Goal: Task Accomplishment & Management: Use online tool/utility

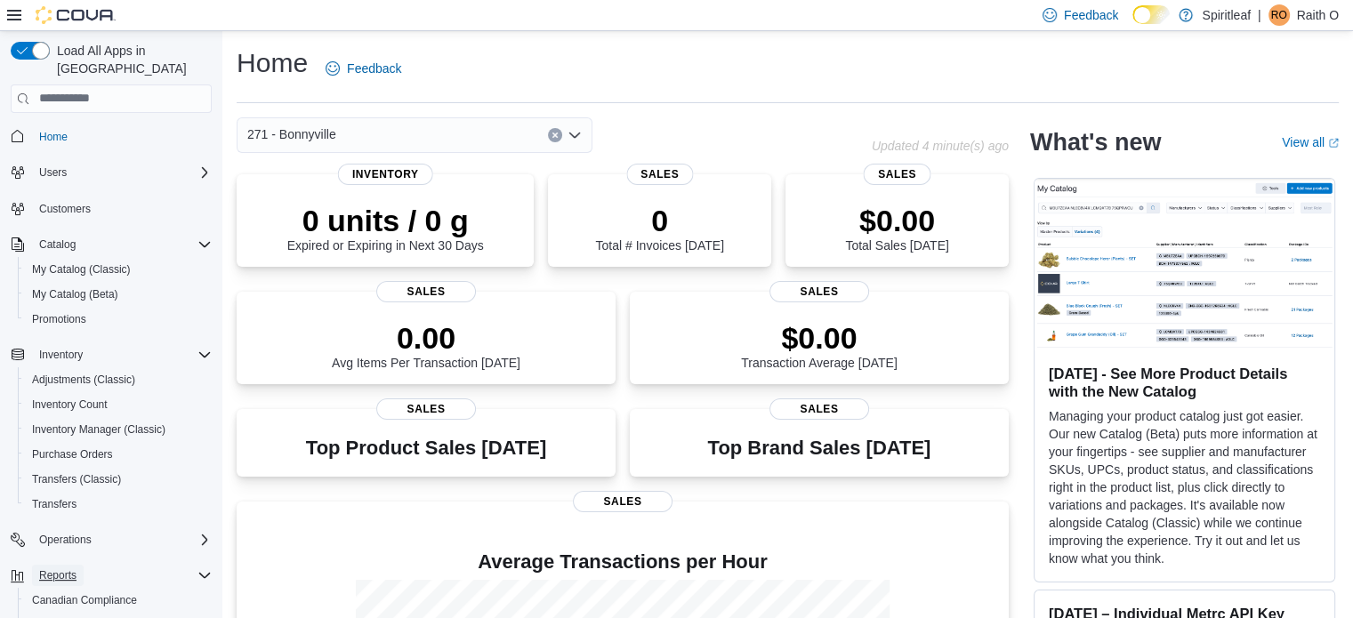
click at [78, 565] on button "Reports" at bounding box center [58, 575] width 52 height 21
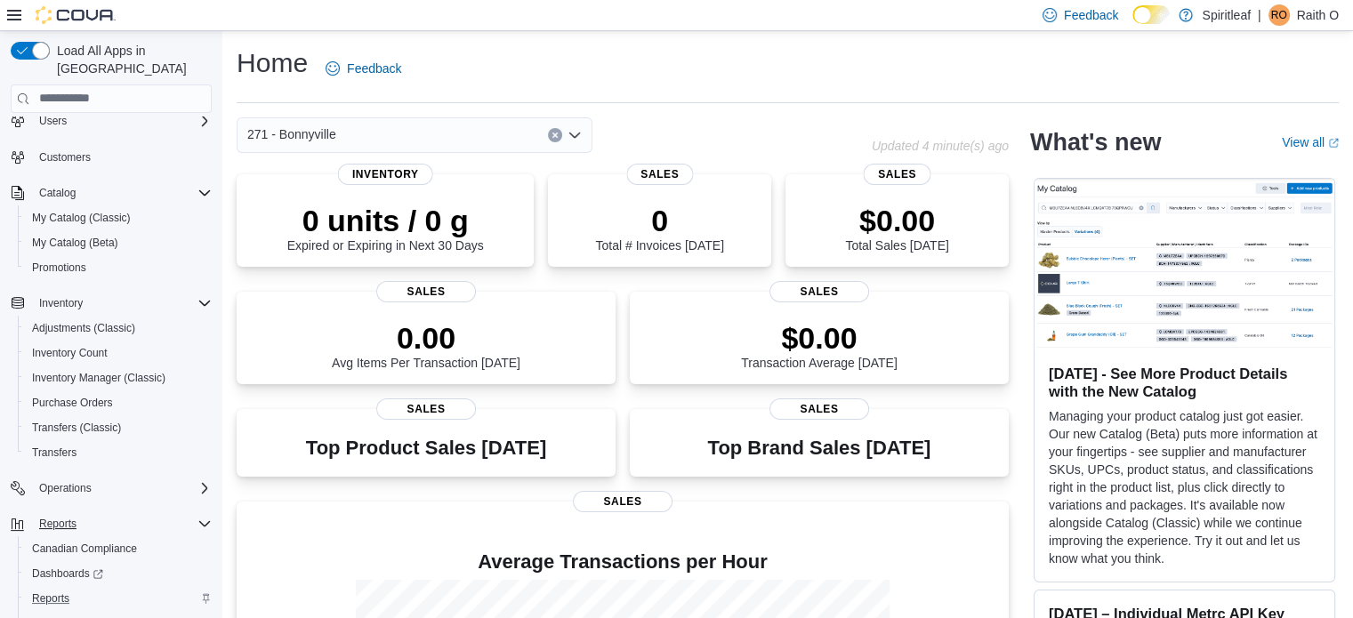
scroll to position [103, 0]
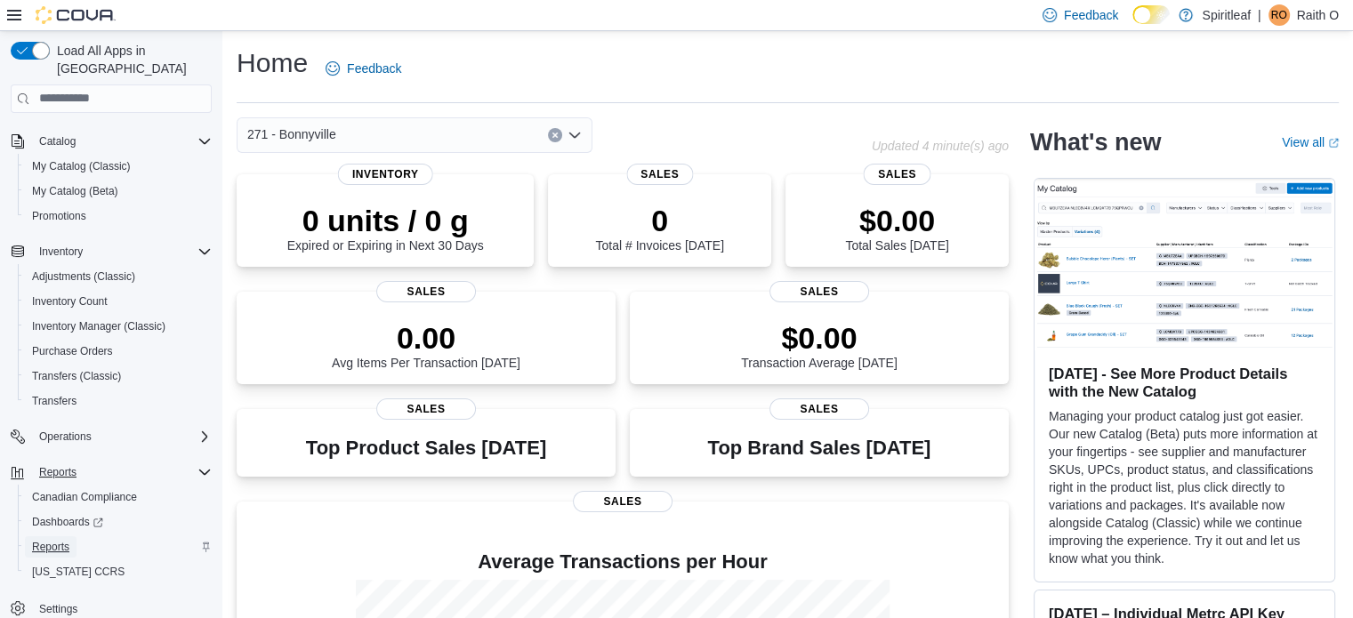
click at [75, 536] on link "Reports" at bounding box center [51, 546] width 52 height 21
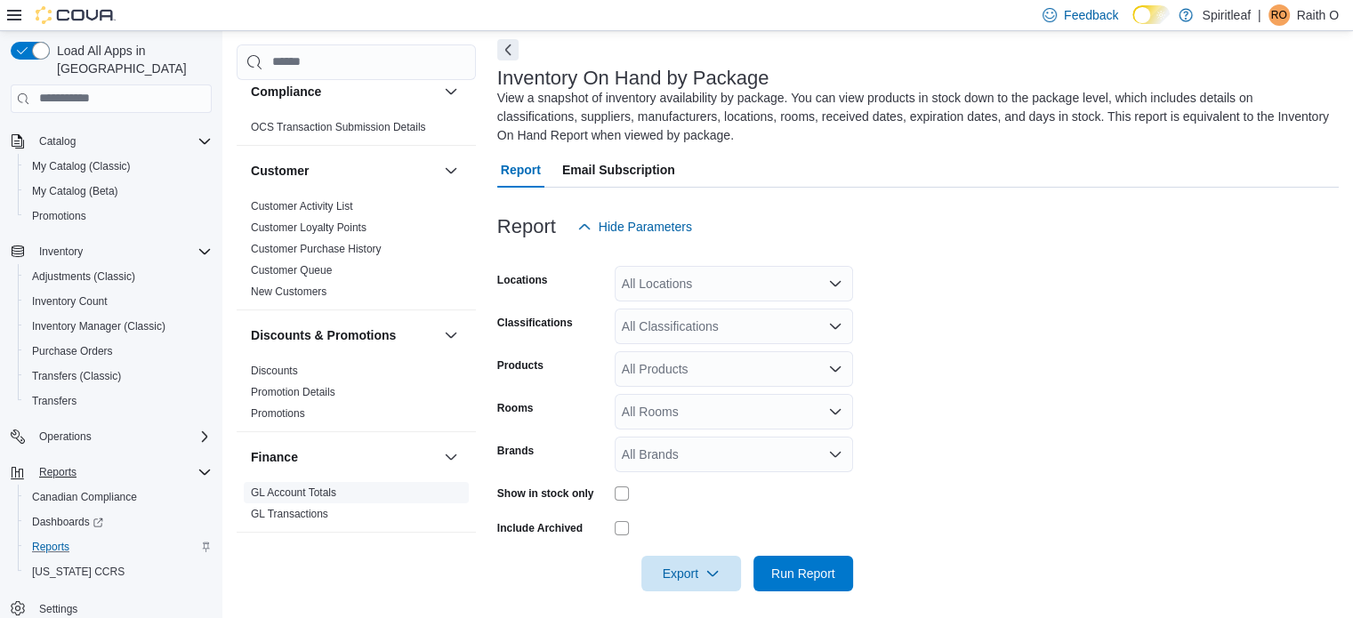
scroll to position [356, 0]
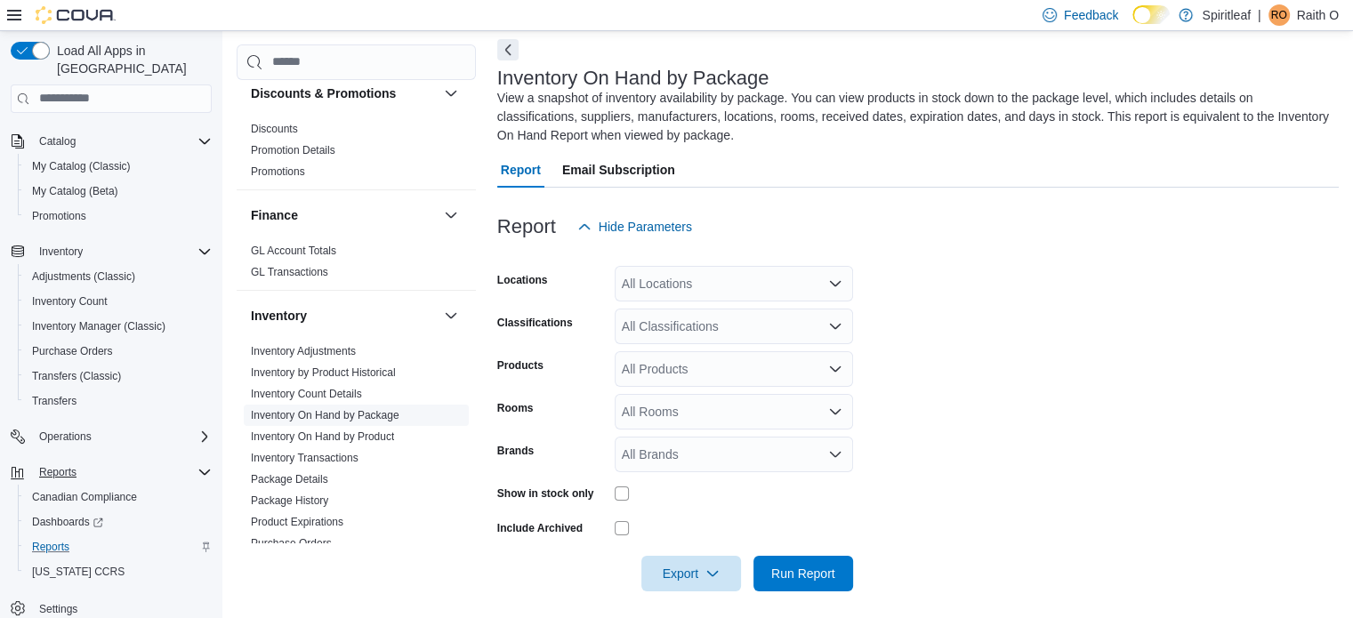
click at [337, 415] on link "Inventory On Hand by Package" at bounding box center [325, 415] width 149 height 12
click at [728, 283] on div "All Locations" at bounding box center [734, 284] width 238 height 36
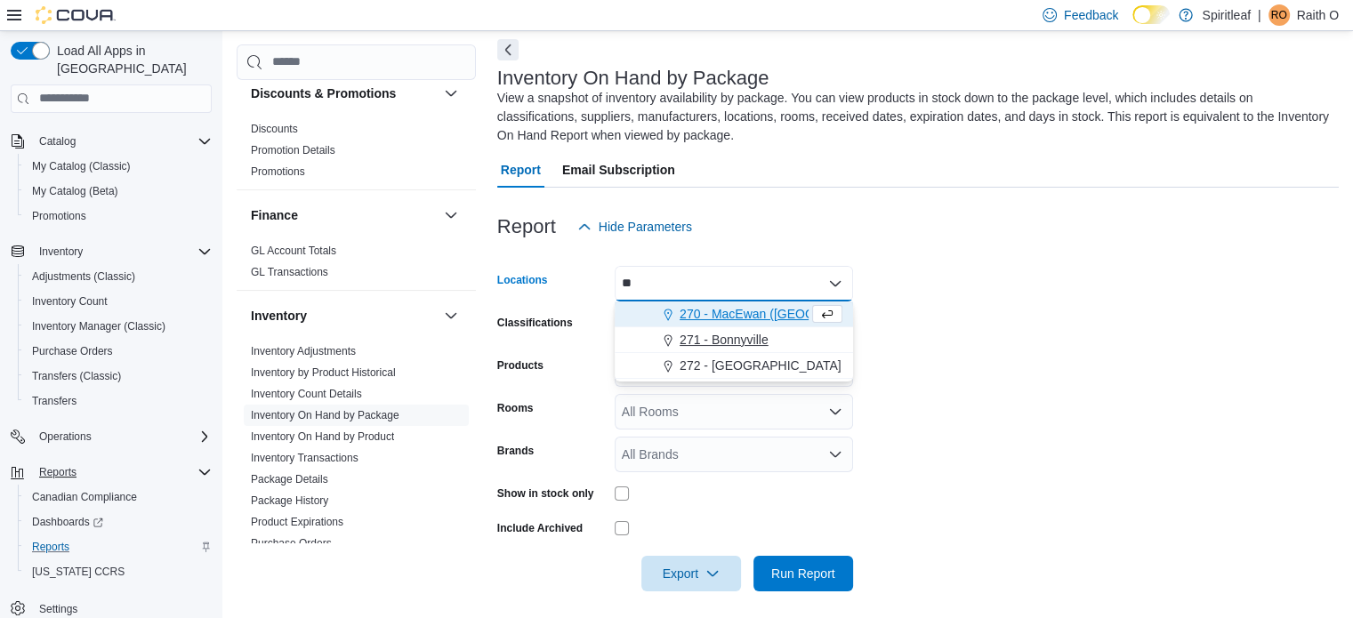
type input "**"
click at [694, 335] on span "271 - Bonnyville" at bounding box center [724, 340] width 89 height 18
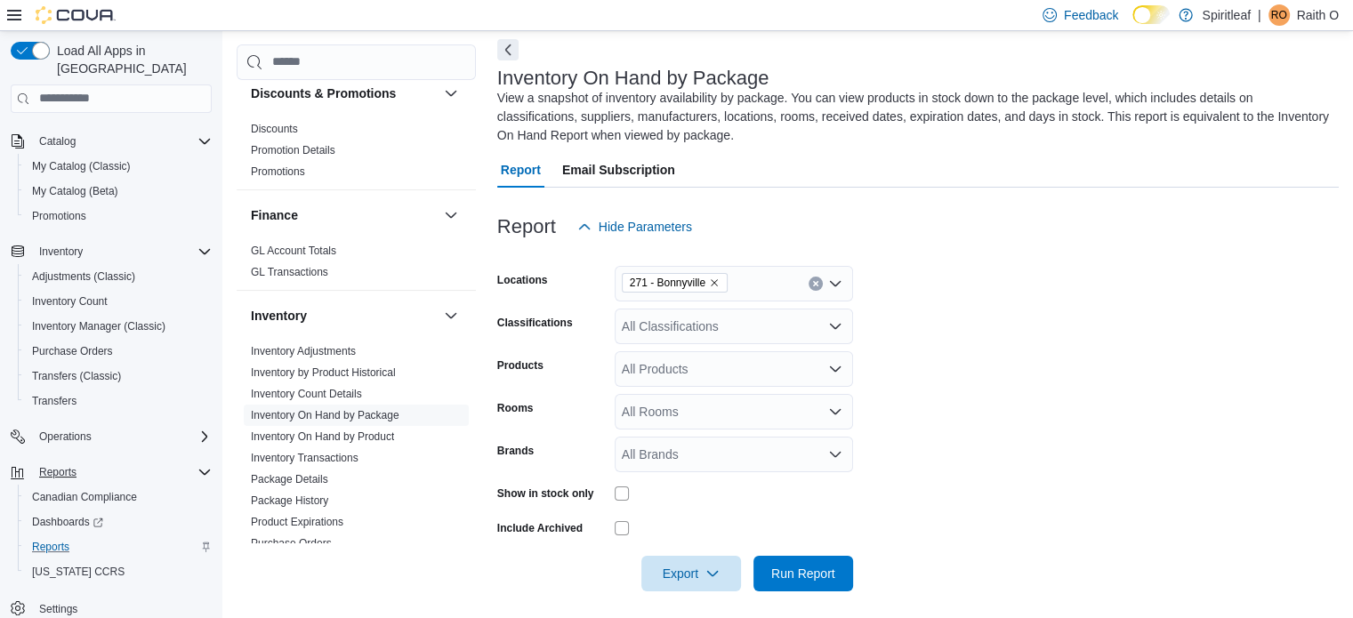
click at [938, 369] on form "Locations 271 - Bonnyville Classifications All Classifications Products All Pro…" at bounding box center [917, 418] width 841 height 347
click at [712, 571] on icon "button" at bounding box center [712, 573] width 14 height 14
click at [687, 459] on span "Export to Excel" at bounding box center [694, 464] width 80 height 14
click at [828, 320] on icon "Open list of options" at bounding box center [835, 326] width 14 height 14
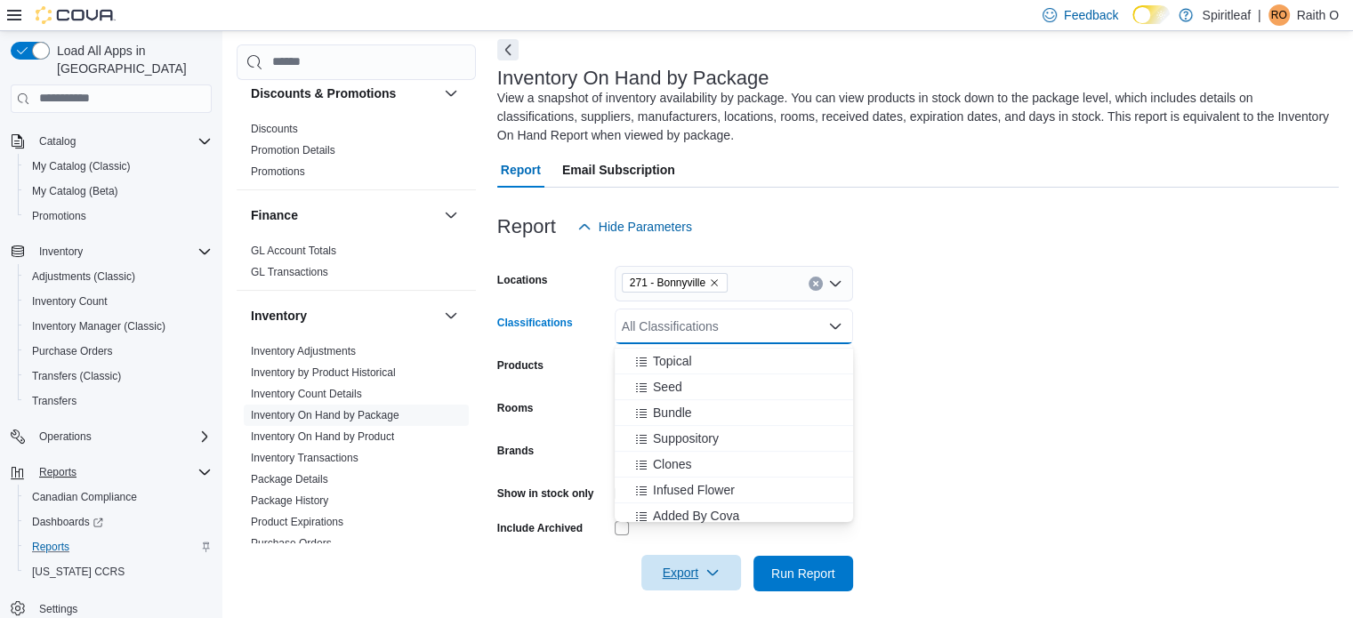
scroll to position [648, 0]
click at [945, 423] on form "Locations 271 - [GEOGRAPHIC_DATA] Classifications All Classifications Combo box…" at bounding box center [917, 418] width 841 height 347
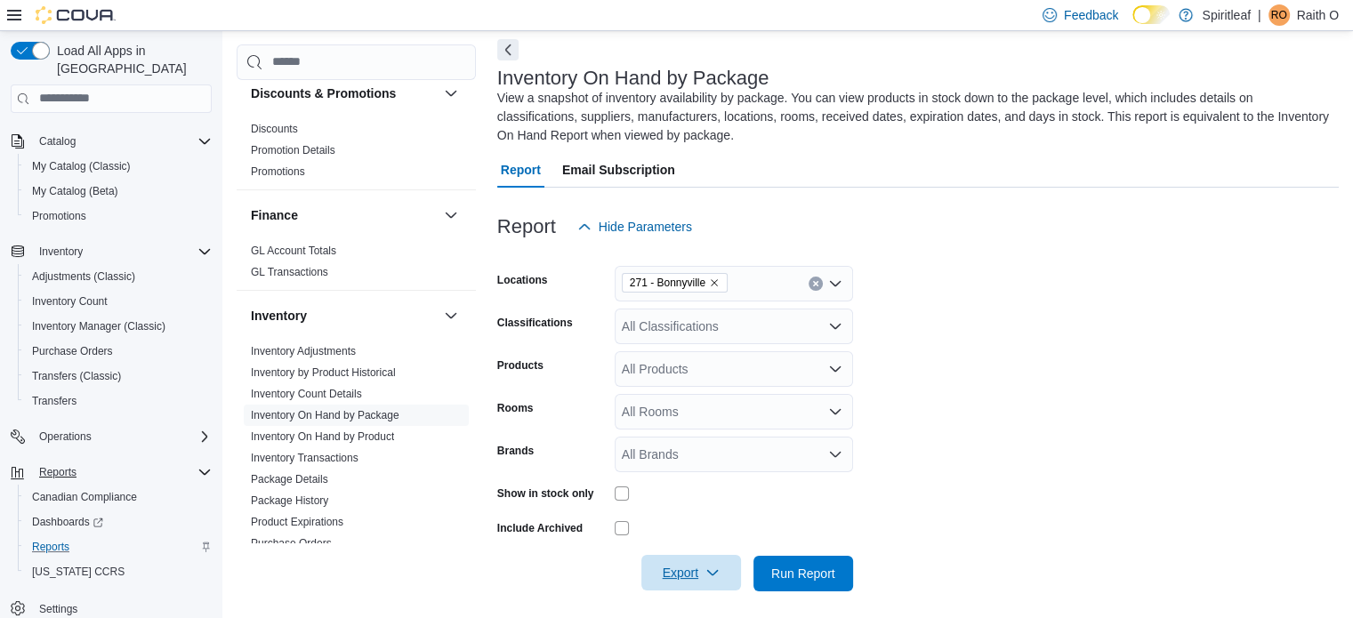
click at [751, 374] on div "All Products" at bounding box center [734, 369] width 238 height 36
drag, startPoint x: 893, startPoint y: 382, endPoint x: 883, endPoint y: 380, distance: 9.9
click at [889, 381] on form "Locations 271 - Bonnyville Classifications All Classifications Products All Pro…" at bounding box center [917, 418] width 841 height 347
click at [833, 375] on icon "Open list of options" at bounding box center [835, 369] width 14 height 14
drag, startPoint x: 954, startPoint y: 366, endPoint x: 908, endPoint y: 373, distance: 45.9
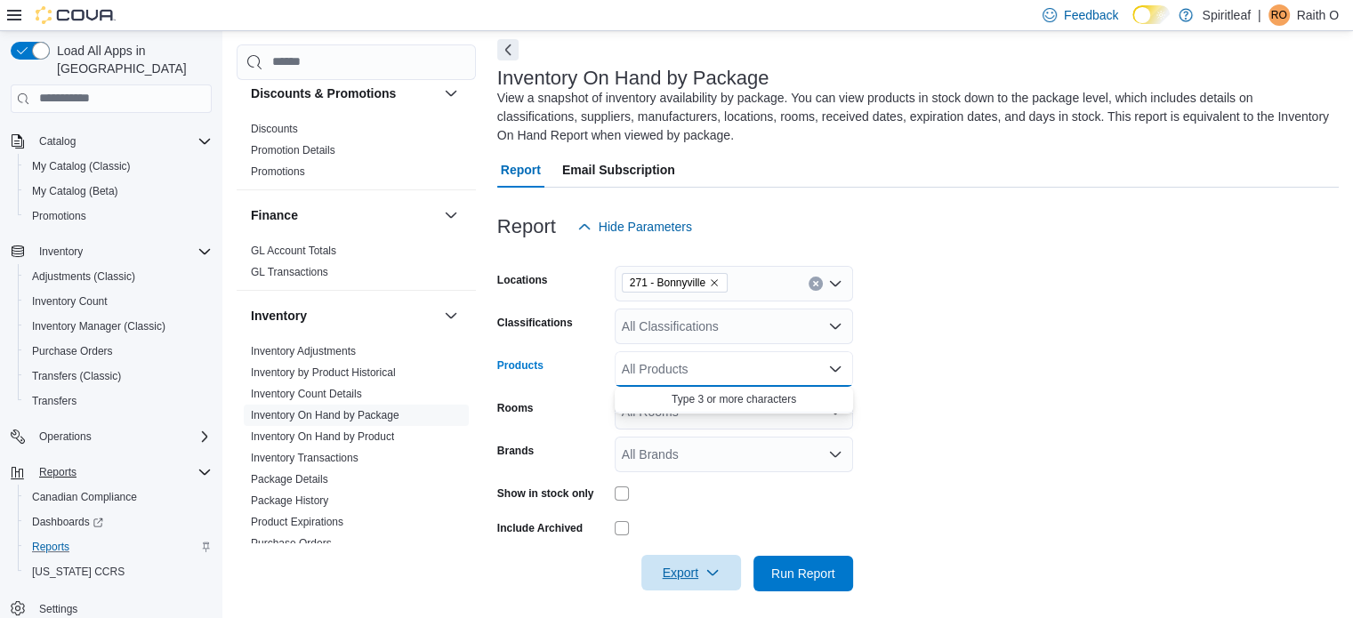
click at [949, 366] on form "Locations 271 - Bonnyville Classifications All Classifications Products All Pro…" at bounding box center [917, 418] width 841 height 347
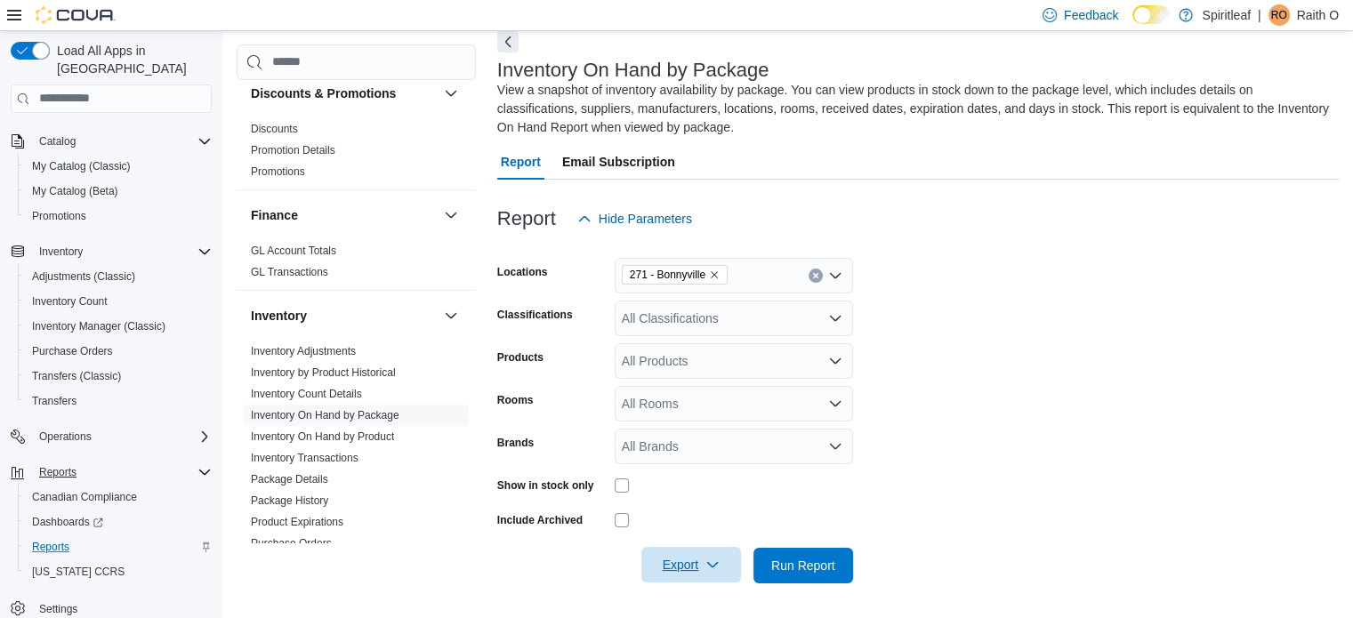
click at [708, 563] on icon "button" at bounding box center [712, 565] width 14 height 14
click at [703, 451] on span "Export to Excel" at bounding box center [694, 456] width 80 height 14
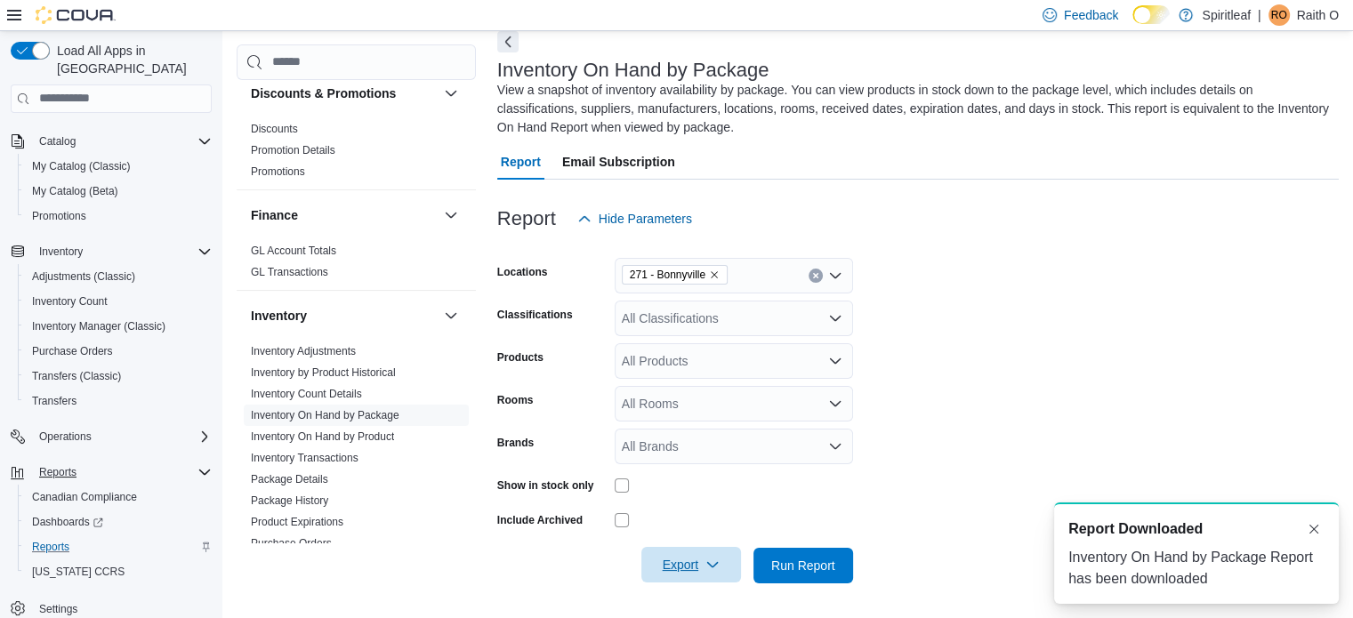
scroll to position [0, 0]
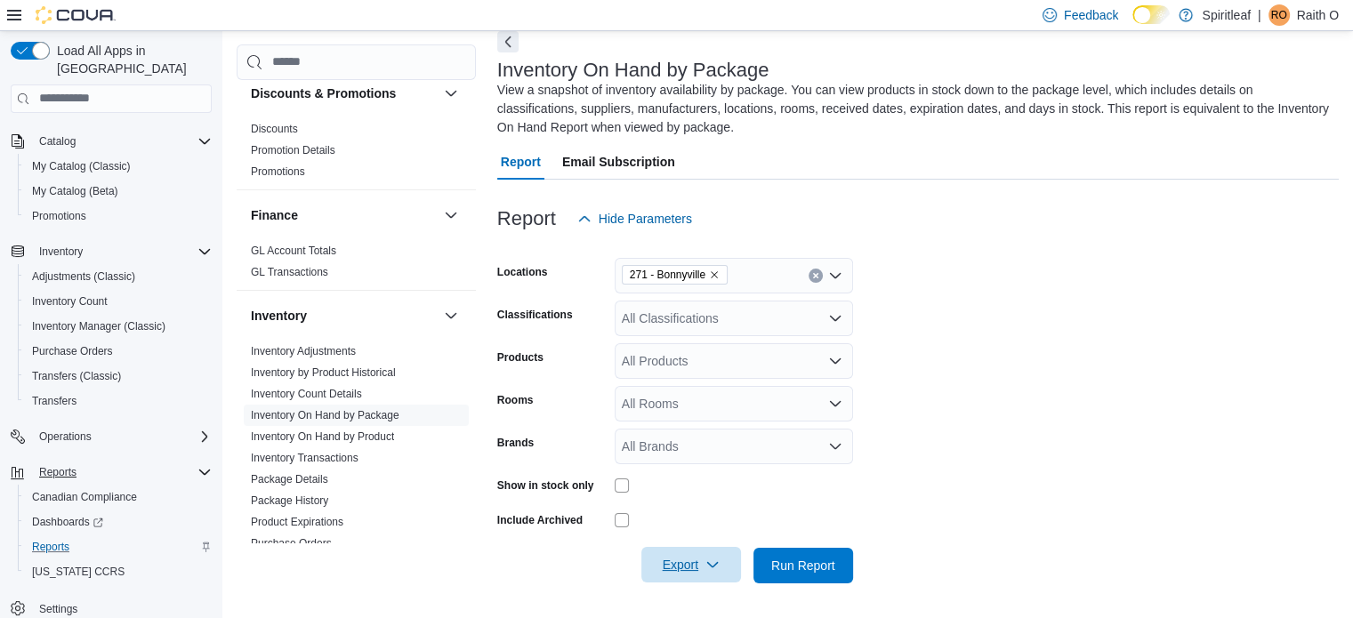
click at [674, 565] on span "Export" at bounding box center [691, 565] width 78 height 36
click at [680, 453] on span "Export to Excel" at bounding box center [694, 456] width 80 height 14
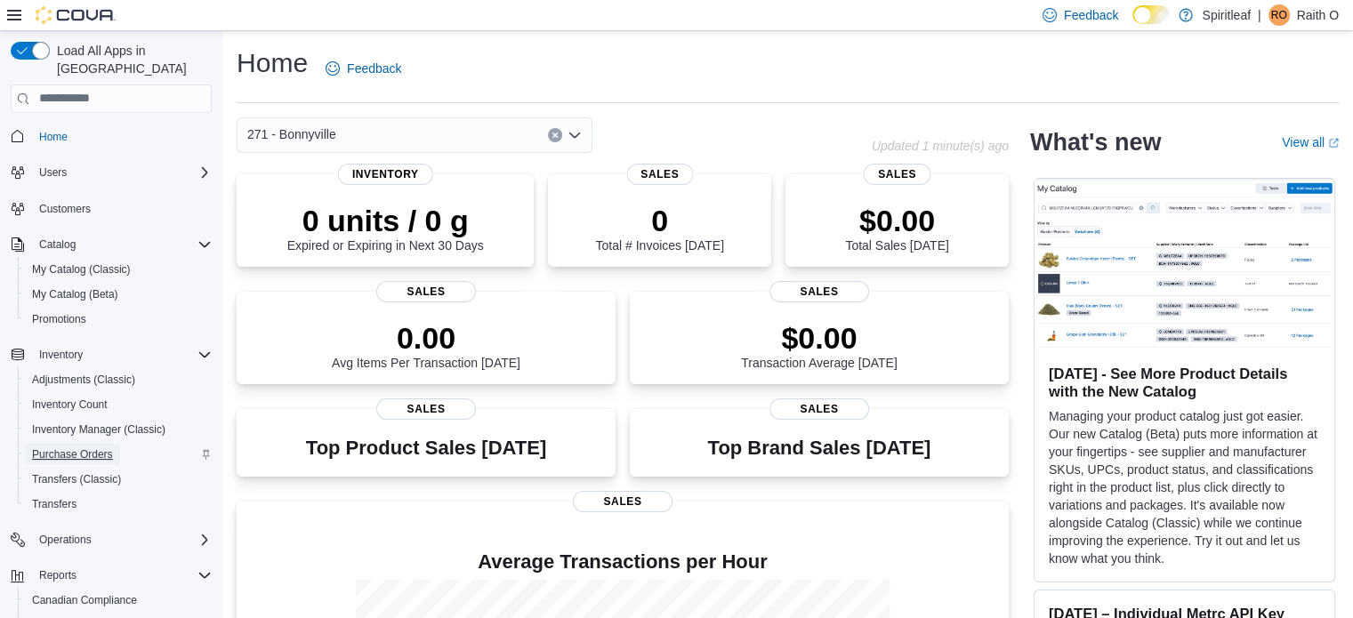
click at [65, 447] on span "Purchase Orders" at bounding box center [72, 454] width 81 height 14
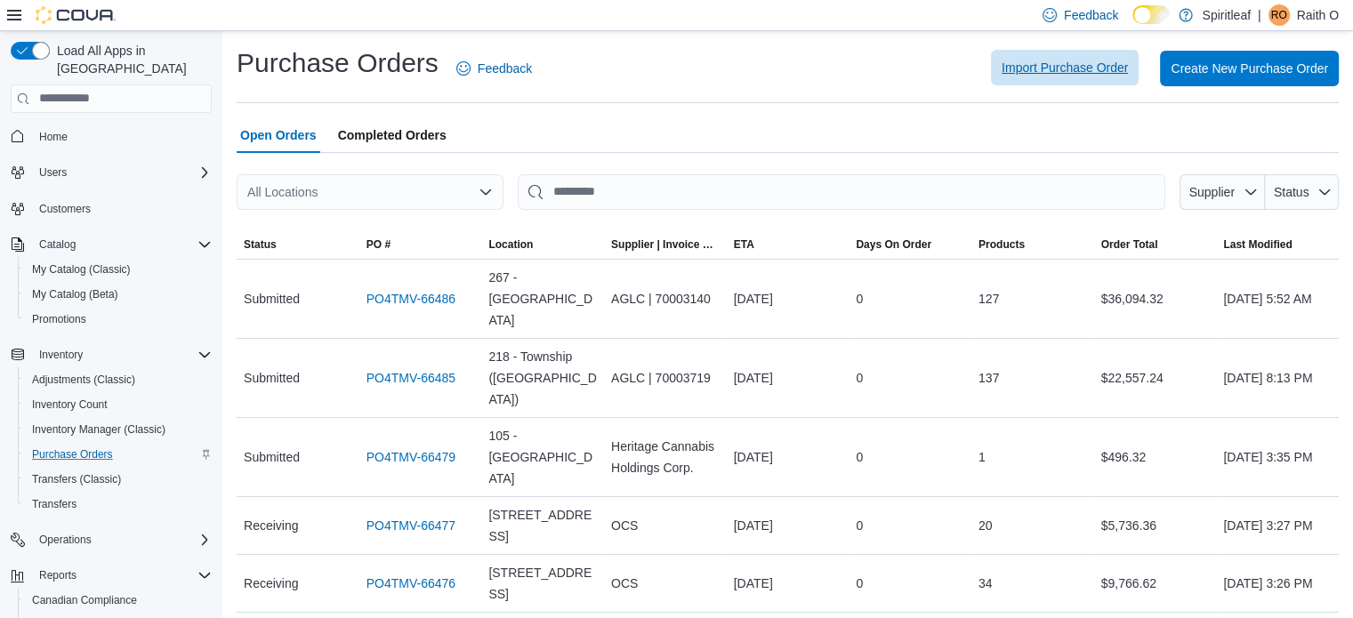
click at [1074, 72] on span "Import Purchase Order" at bounding box center [1065, 68] width 126 height 18
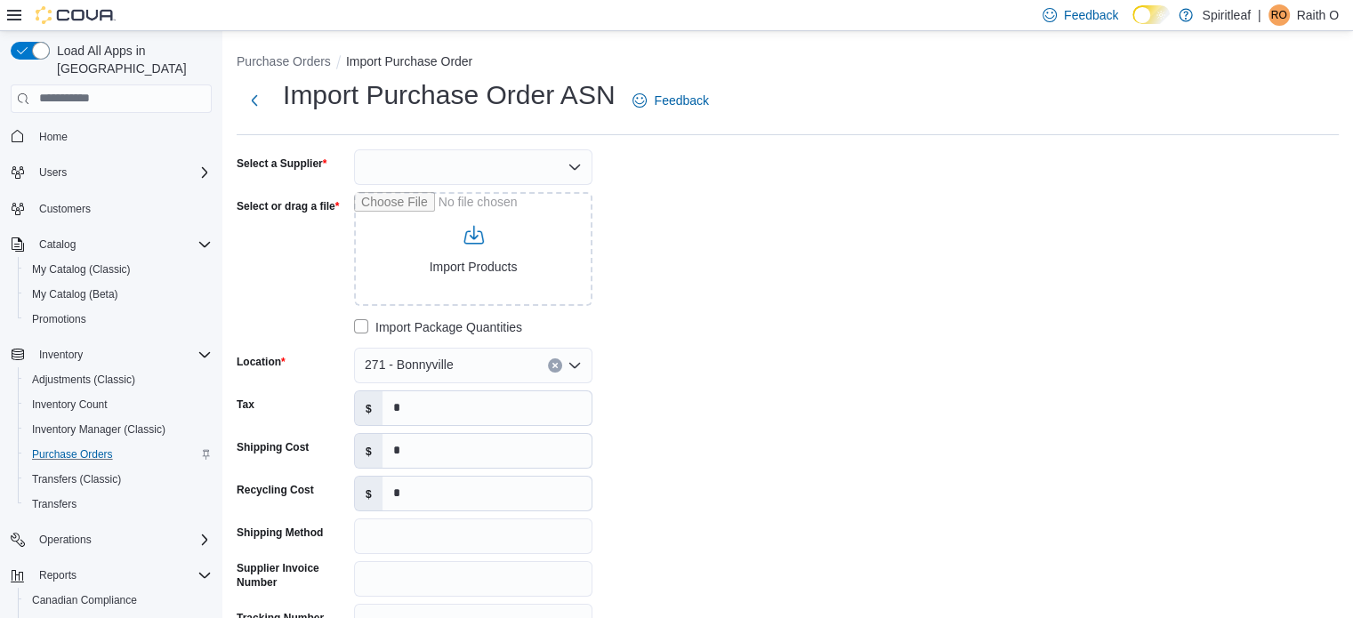
click at [554, 163] on div at bounding box center [473, 167] width 238 height 36
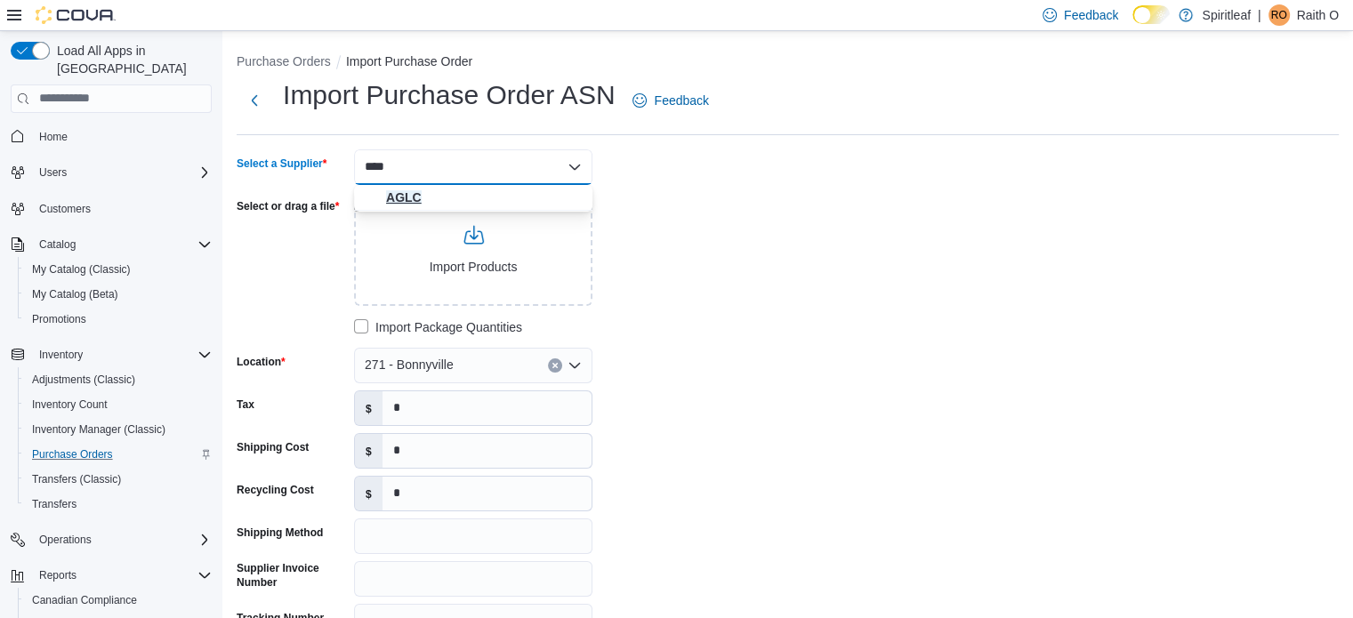
type input "****"
click at [420, 198] on span "AGLC" at bounding box center [484, 198] width 196 height 18
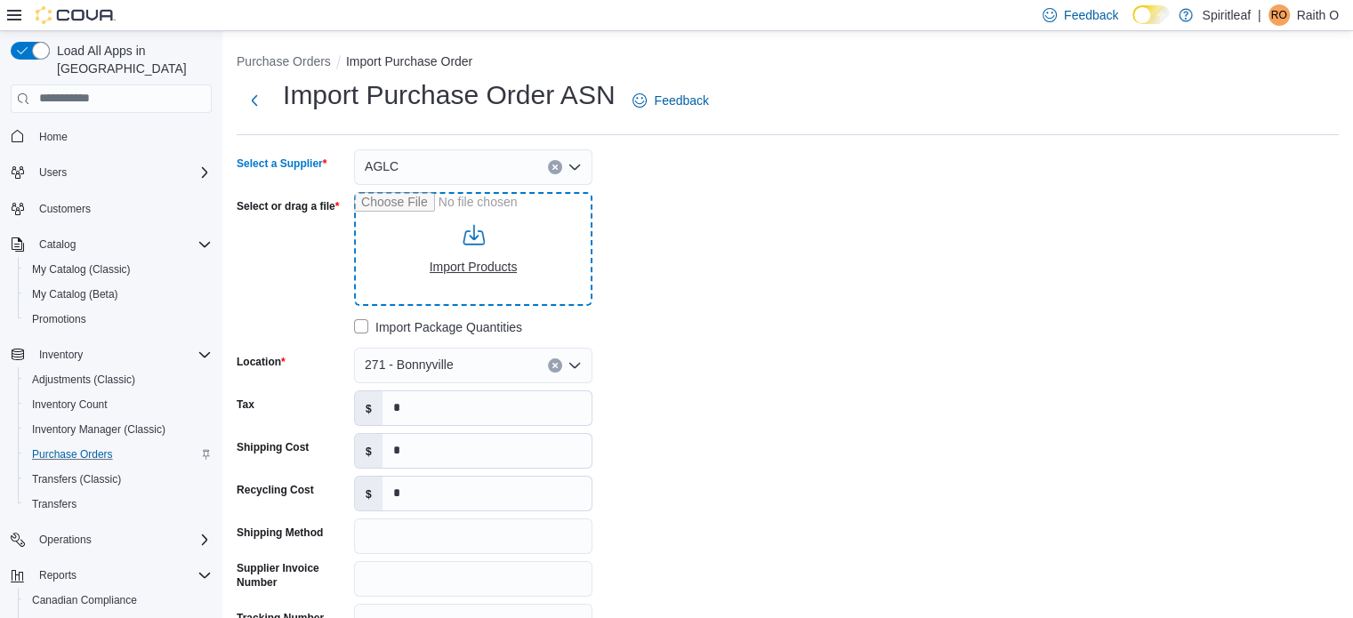
click at [431, 241] on input "Select or drag a file" at bounding box center [473, 249] width 238 height 114
type input "**********"
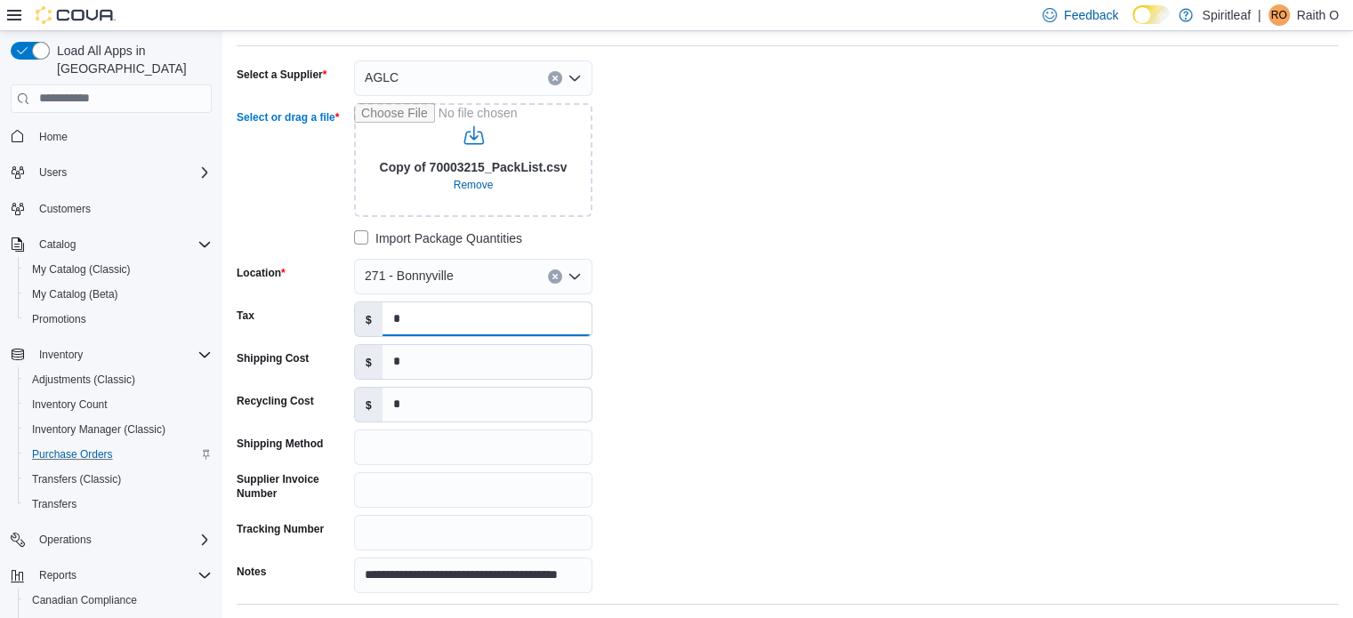
click at [433, 316] on input "*" at bounding box center [486, 319] width 209 height 34
type input "*******"
click at [414, 370] on input "*" at bounding box center [486, 362] width 209 height 34
type input "******"
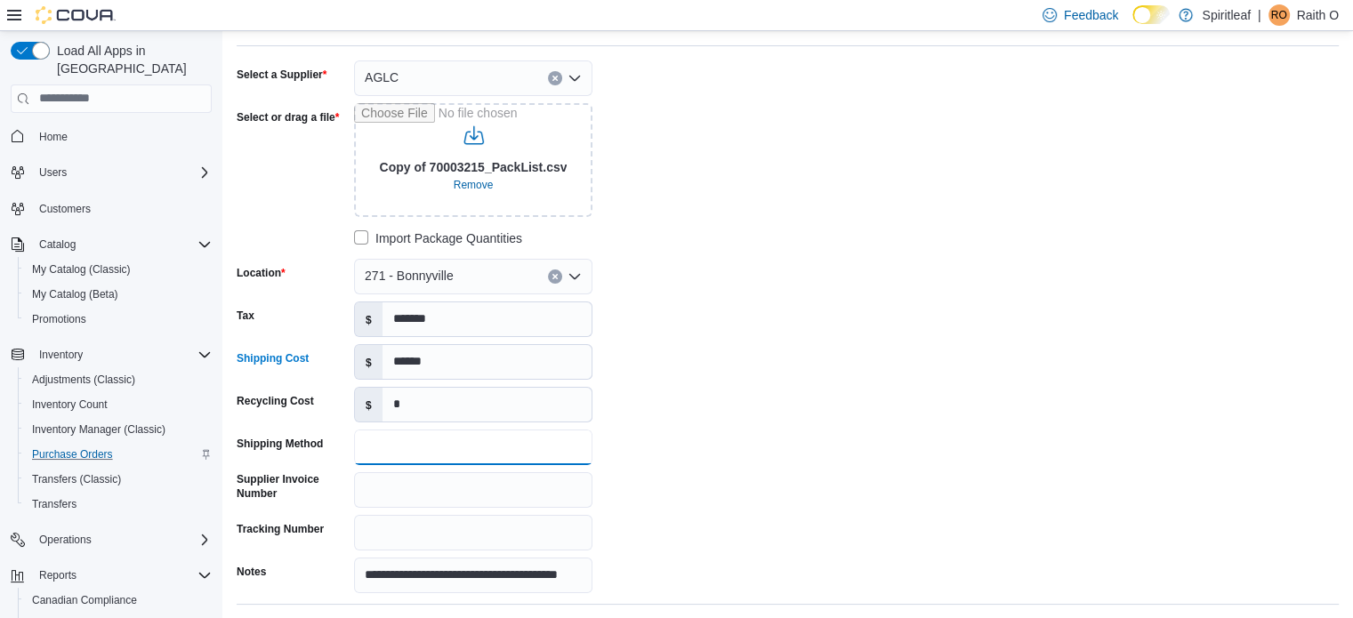
click at [399, 444] on input "Shipping Method" at bounding box center [473, 448] width 238 height 36
type input "*"
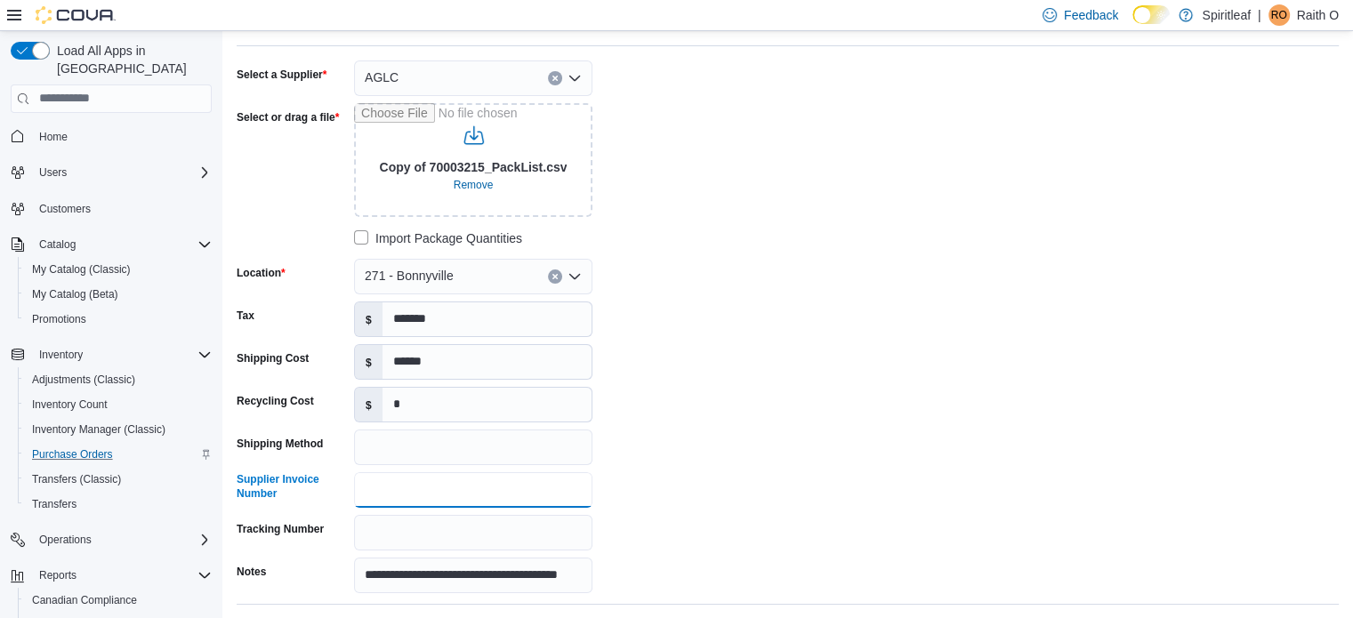
click at [379, 495] on input "Supplier Invoice Number" at bounding box center [473, 490] width 238 height 36
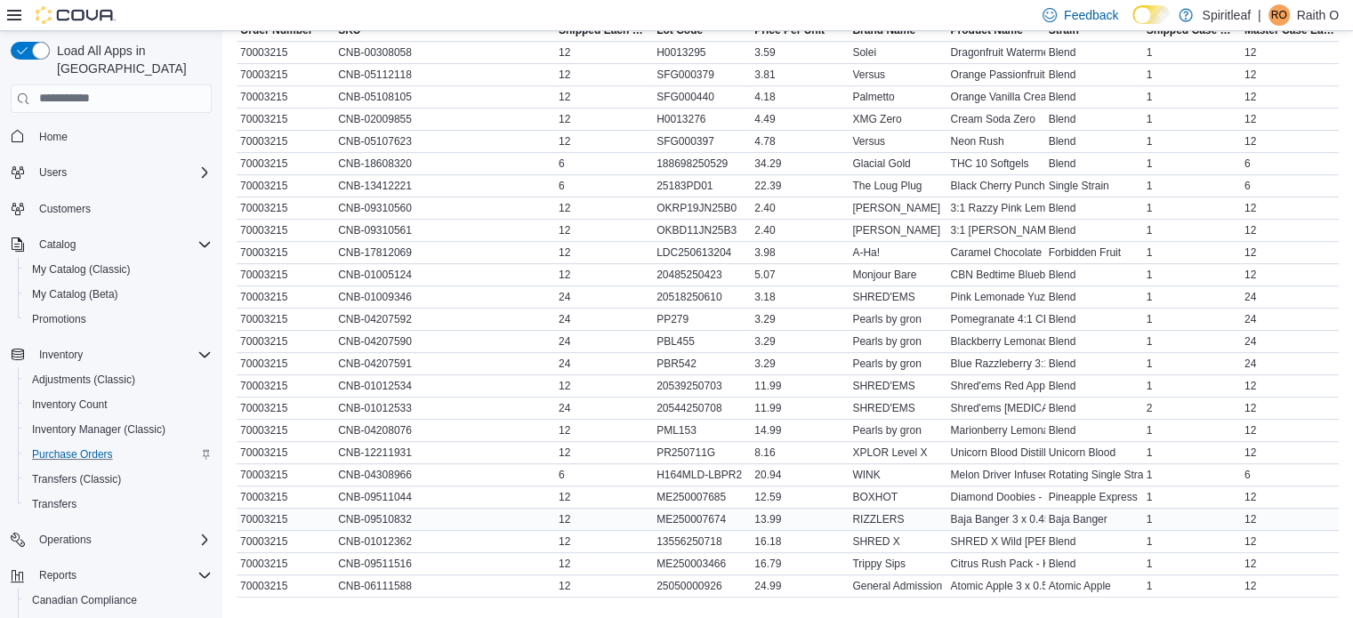
scroll to position [859, 0]
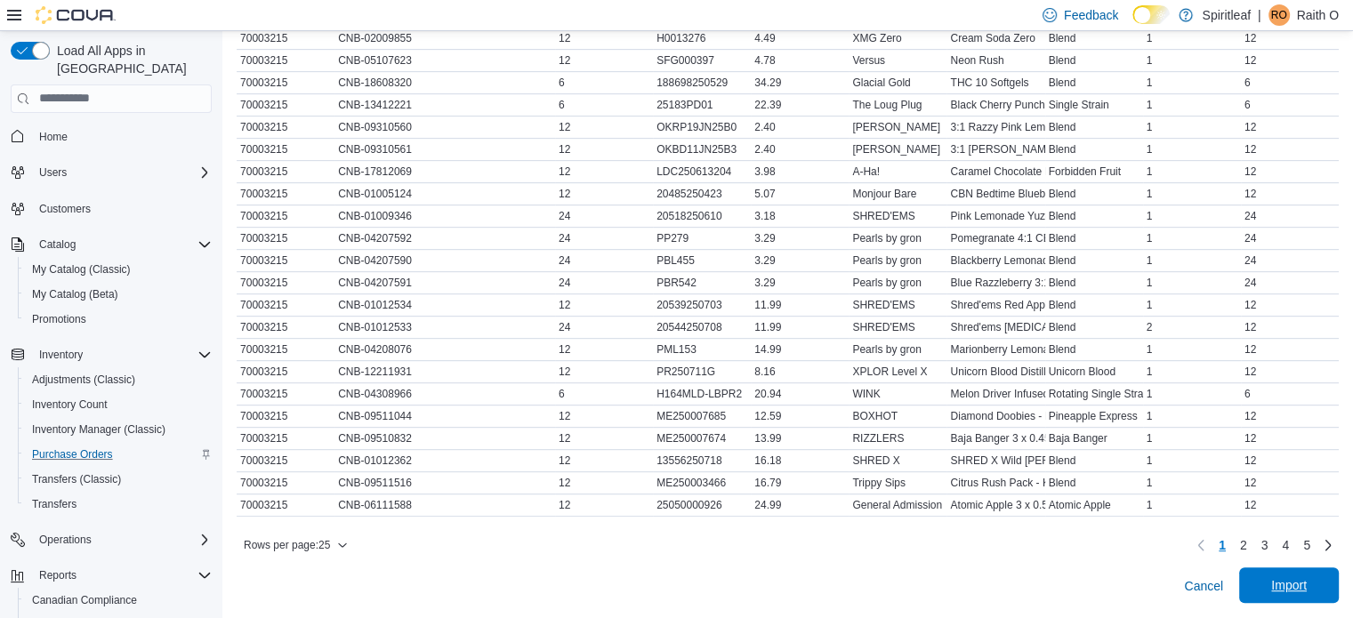
type input "********"
click at [1296, 583] on span "Import" at bounding box center [1289, 585] width 36 height 18
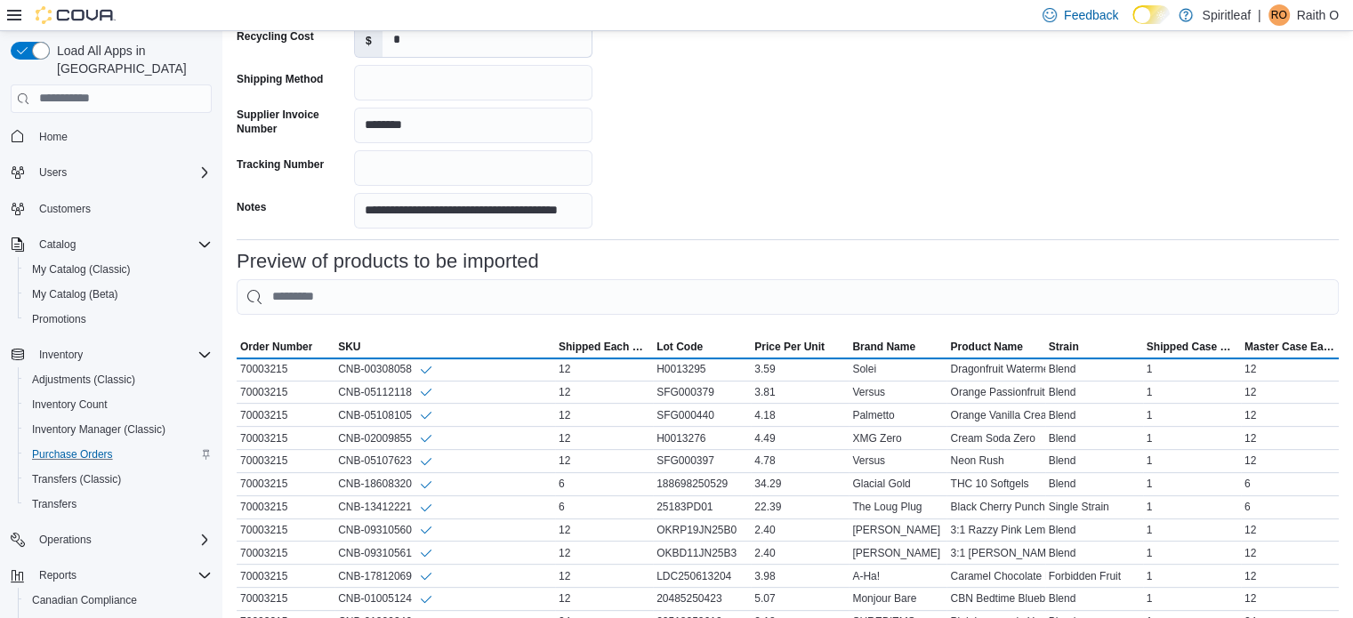
scroll to position [522, 0]
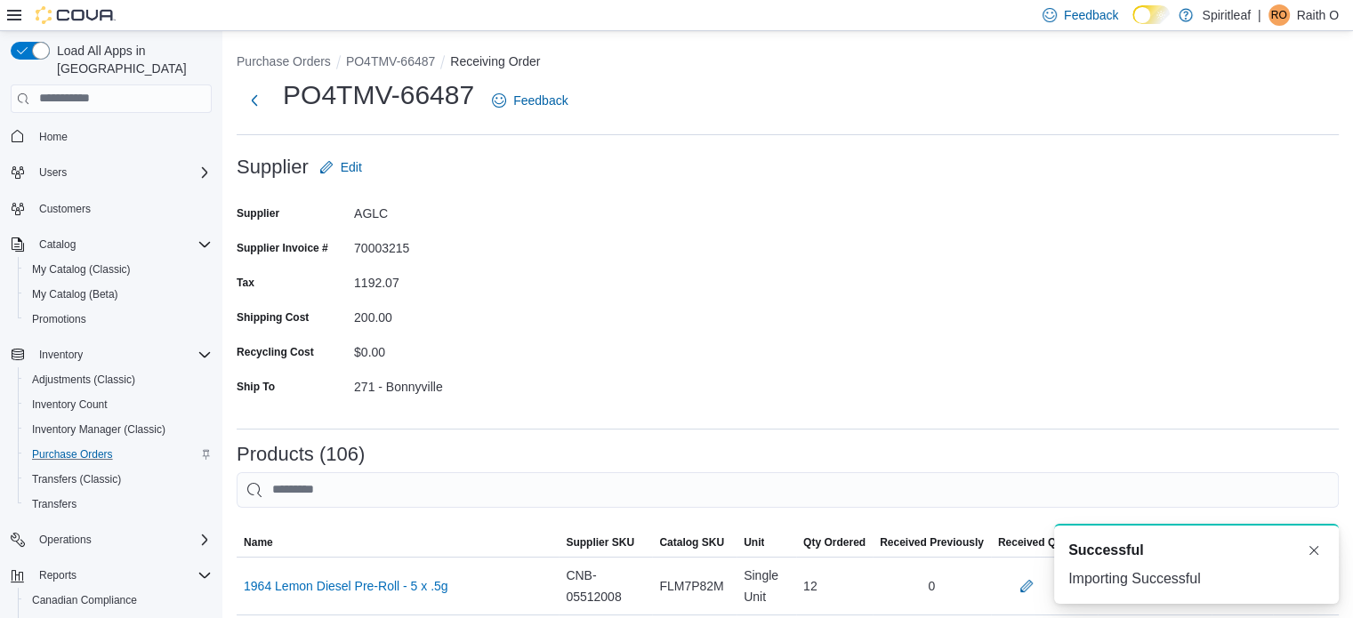
scroll to position [89, 0]
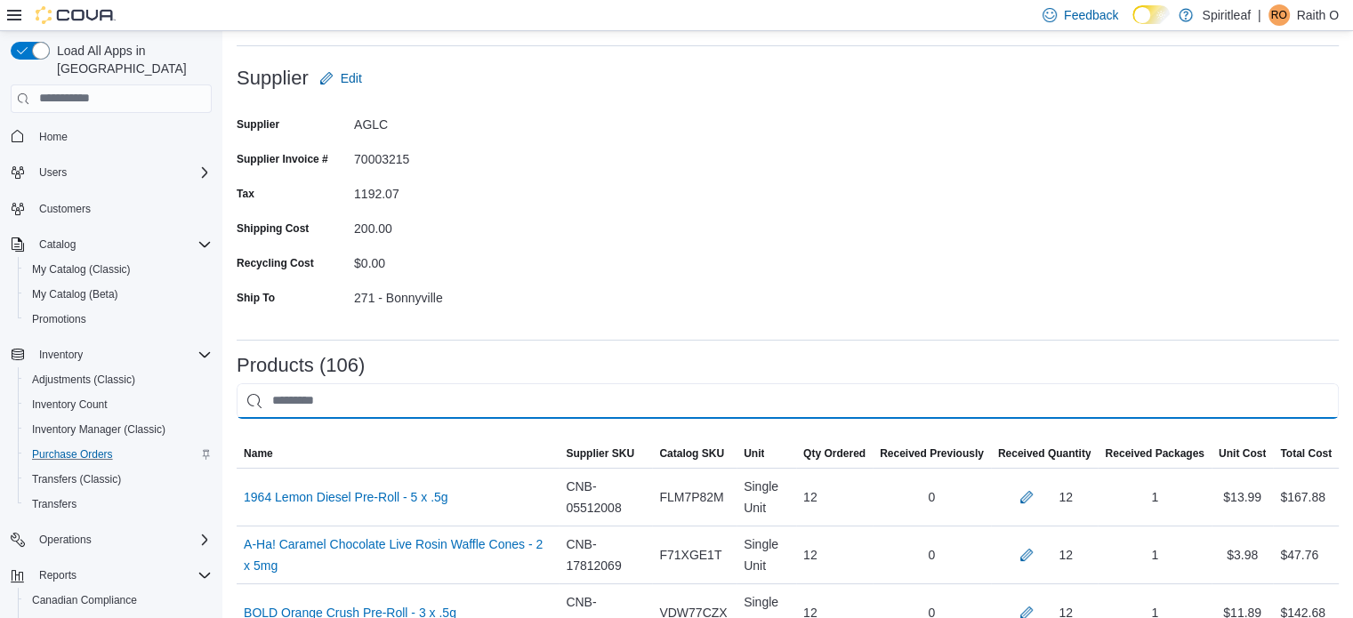
click at [485, 398] on input "This is a search bar. After typing your query, hit enter to filter the results …" at bounding box center [788, 401] width 1102 height 36
